Goal: Task Accomplishment & Management: Use online tool/utility

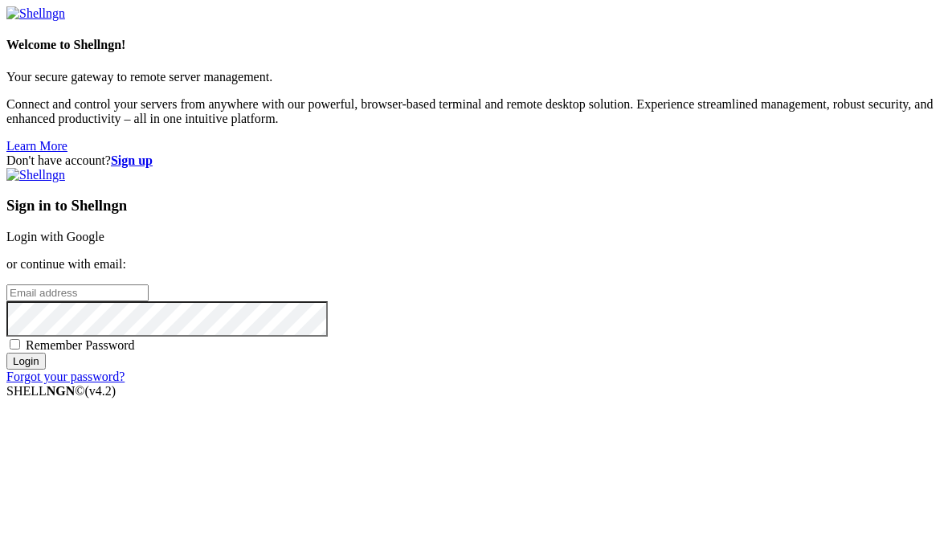
click at [104, 230] on link "Login with Google" at bounding box center [55, 237] width 98 height 14
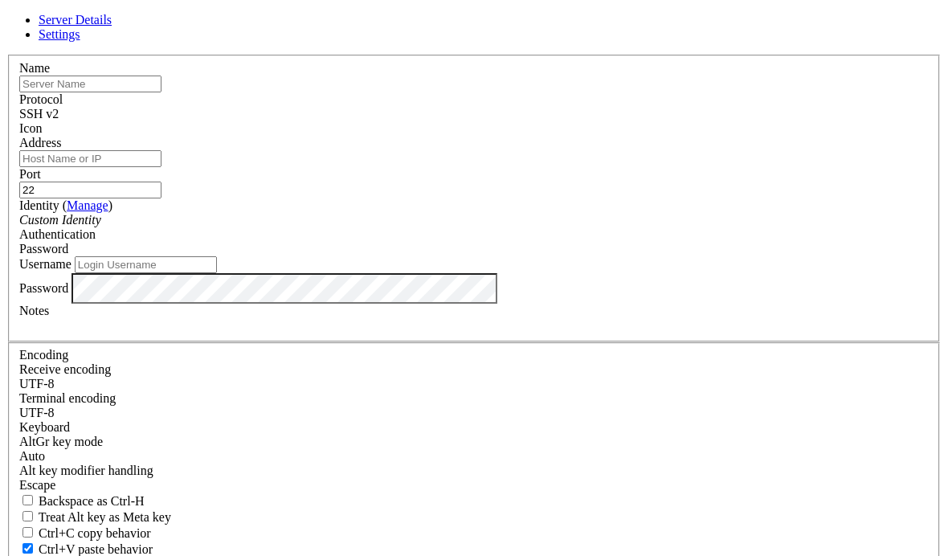
click at [6, 55] on icon at bounding box center [6, 55] width 0 height 0
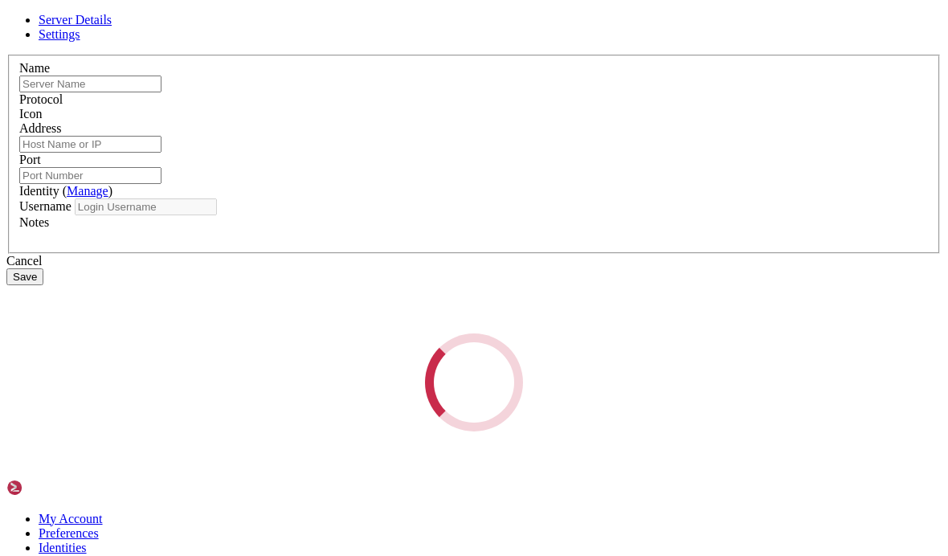
type input "1"
type input "[DOMAIN_NAME]"
type input "2220"
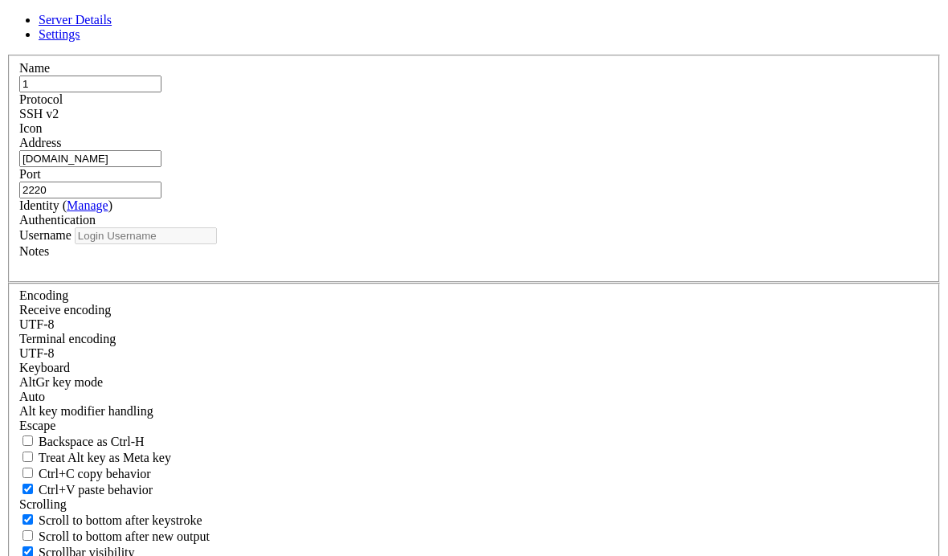
type input "bandit1"
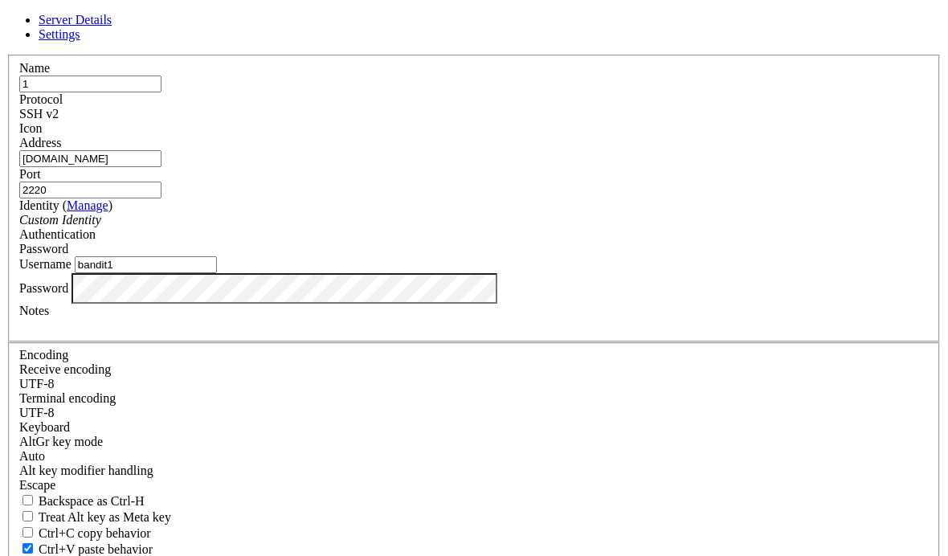
click at [49, 317] on label "Notes" at bounding box center [34, 311] width 30 height 14
